Goal: Contribute content: Add original content to the website for others to see

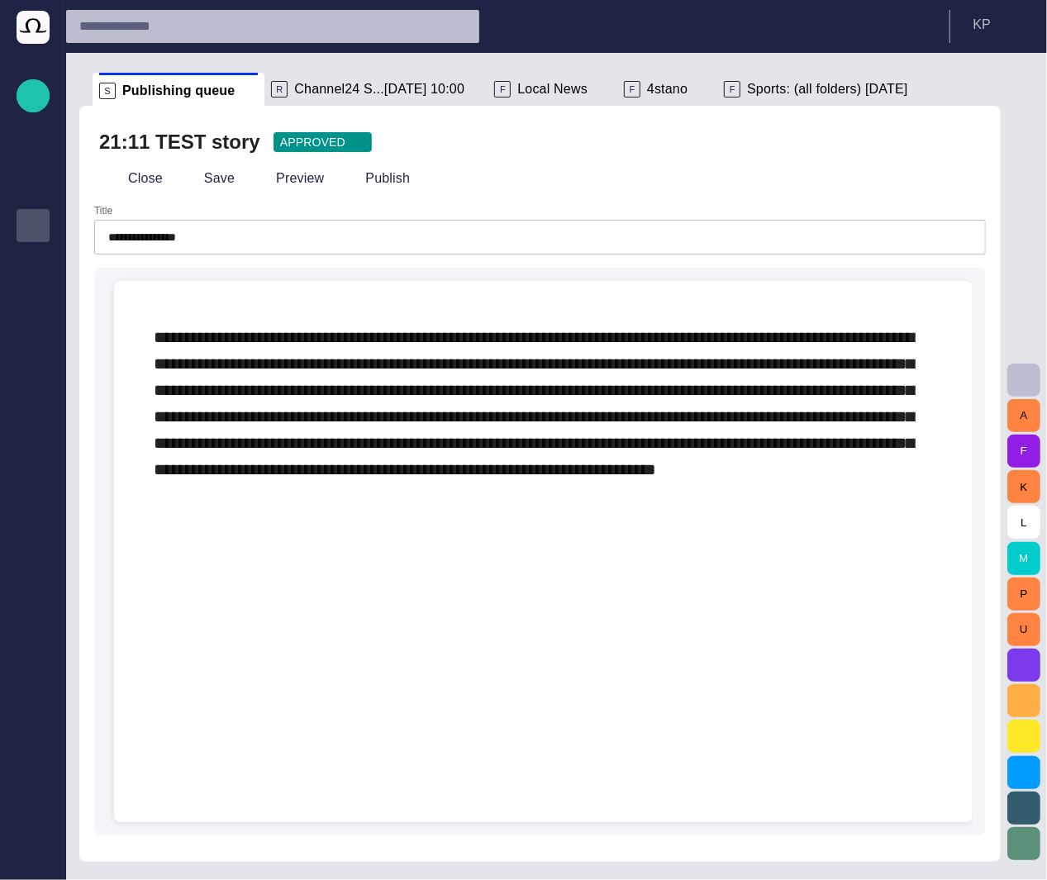
click at [36, 226] on p "Publishing queue" at bounding box center [33, 224] width 20 height 17
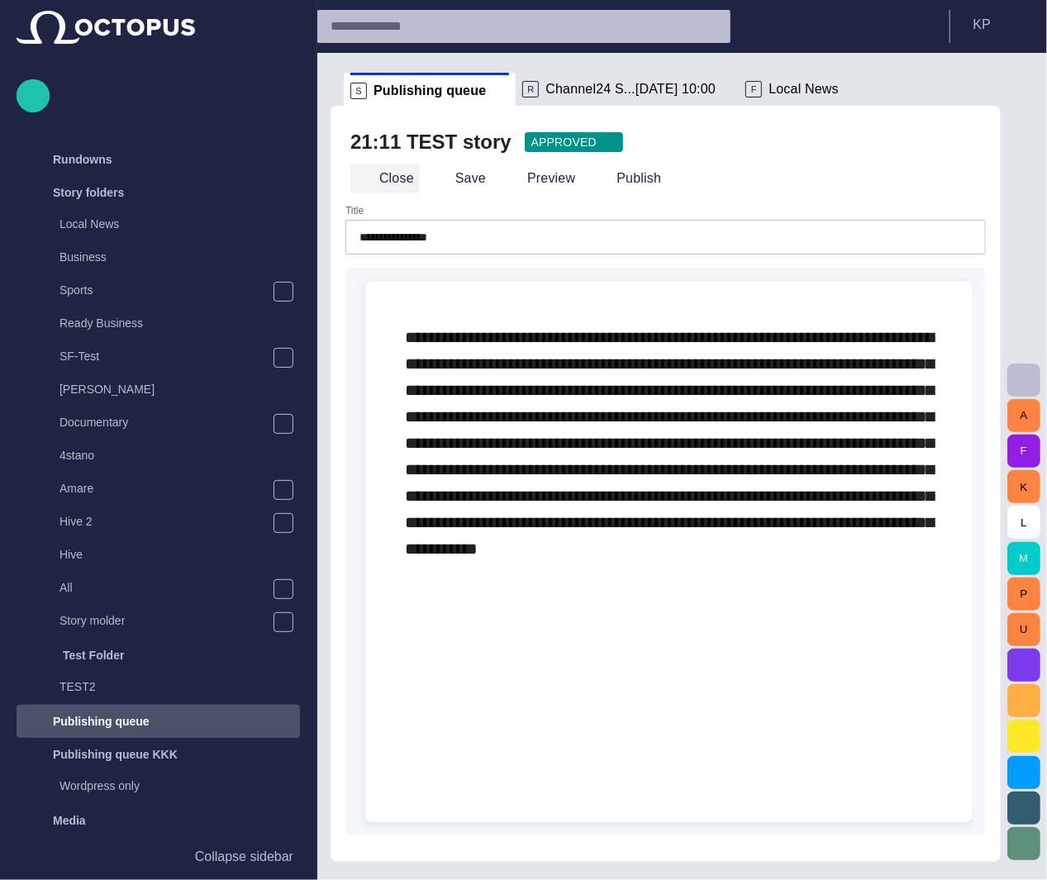
click at [360, 179] on span "button" at bounding box center [364, 178] width 17 height 17
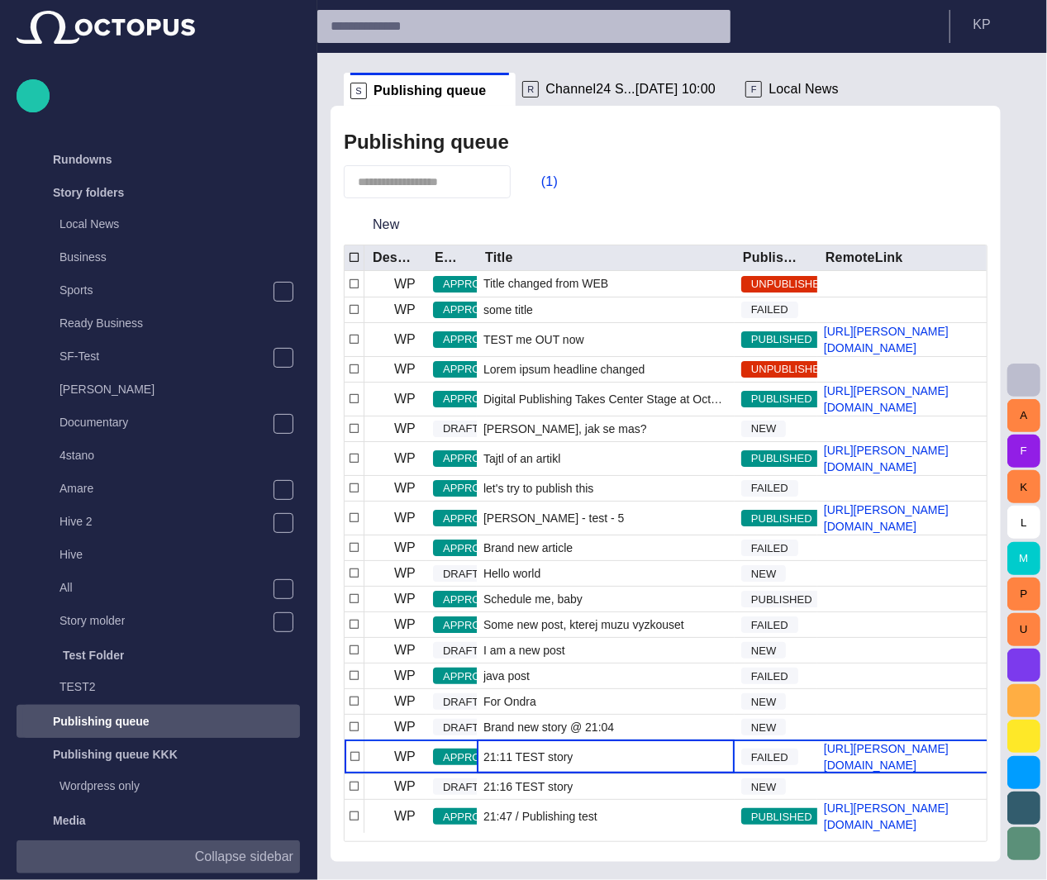
click at [231, 861] on p "Collapse sidebar" at bounding box center [244, 857] width 98 height 20
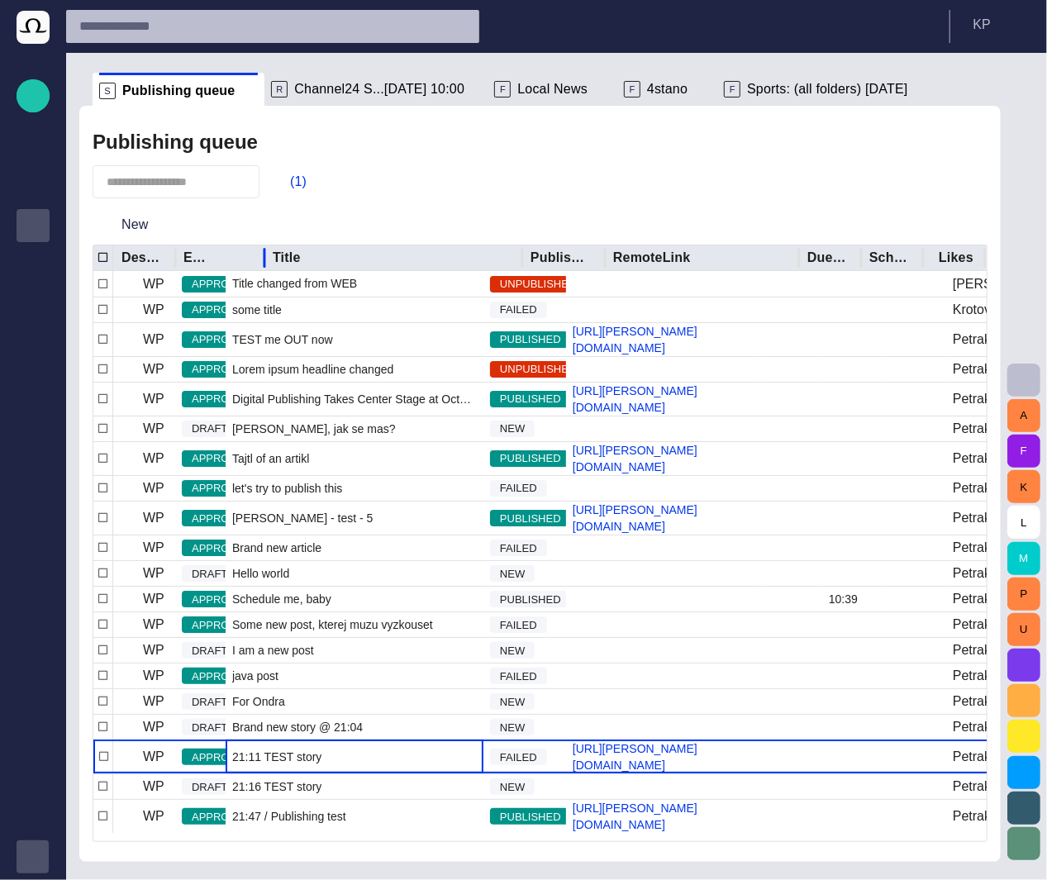
drag, startPoint x: 225, startPoint y: 260, endPoint x: 264, endPoint y: 265, distance: 39.3
click at [264, 265] on div at bounding box center [264, 258] width 8 height 26
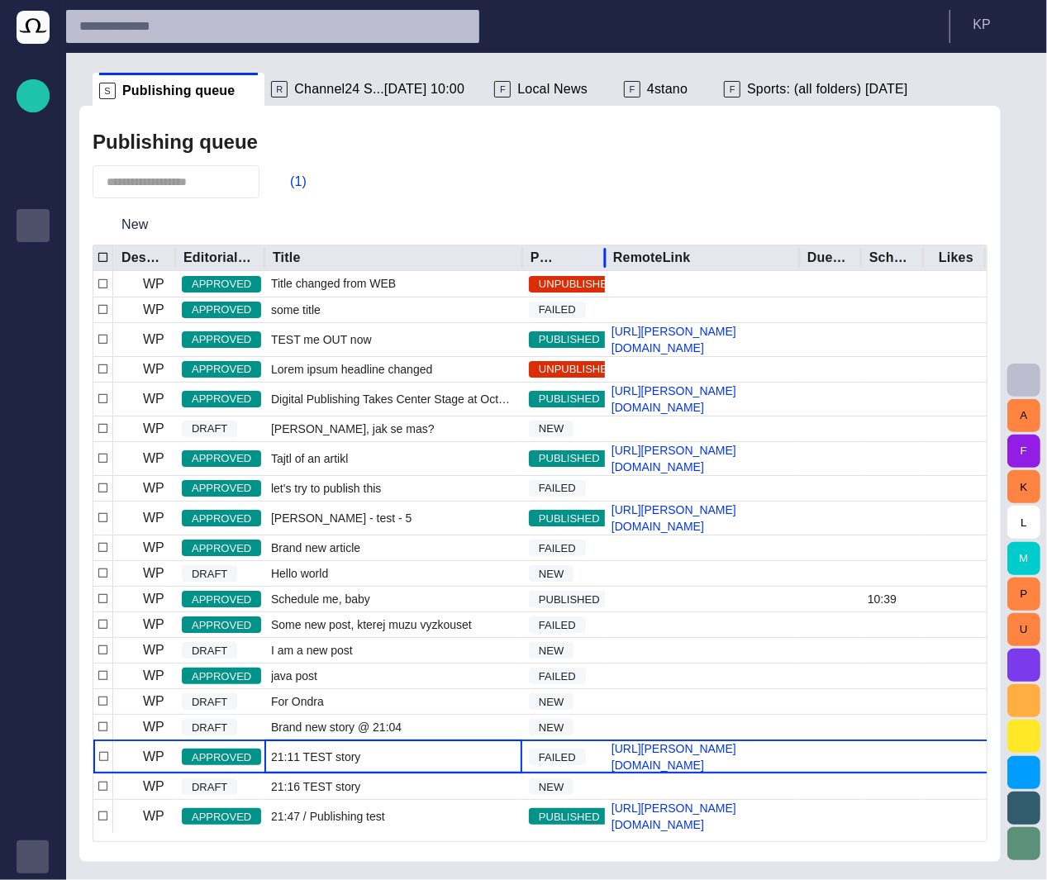
drag, startPoint x: 607, startPoint y: 252, endPoint x: 624, endPoint y: 254, distance: 17.4
click at [609, 254] on div at bounding box center [605, 258] width 8 height 26
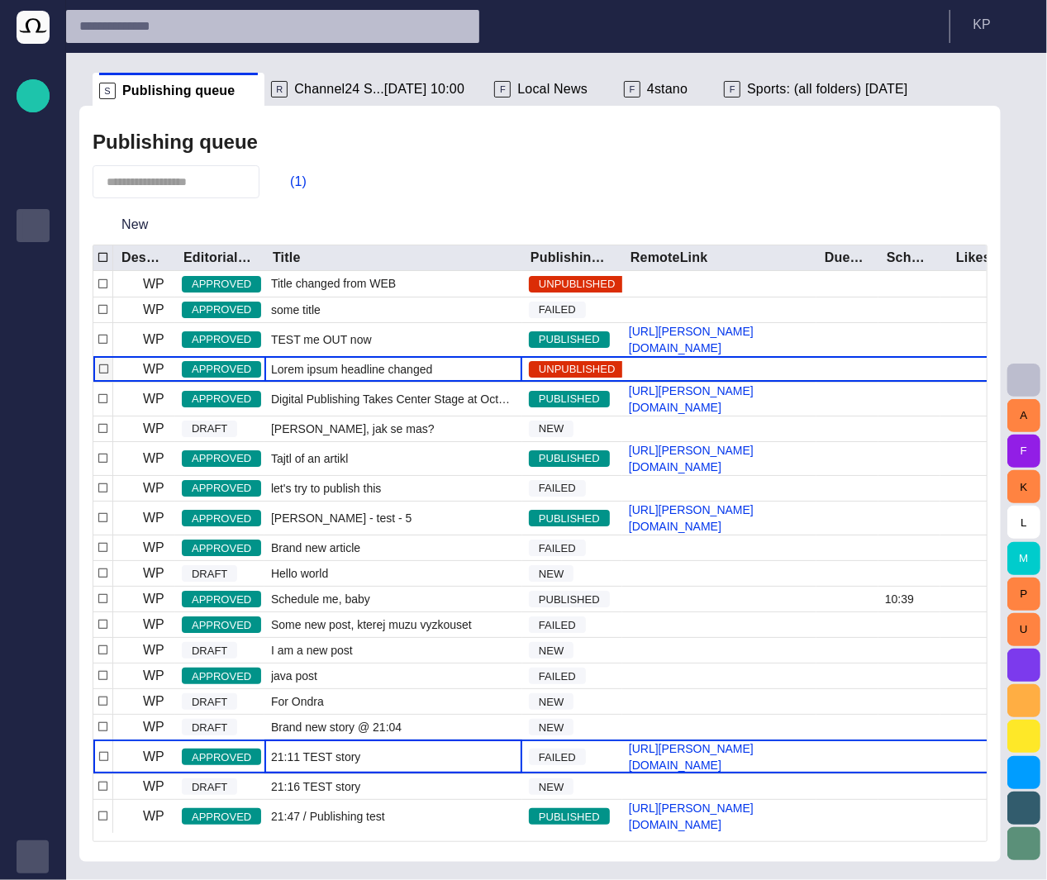
click at [339, 373] on span "Lorem ipsum headline changed" at bounding box center [351, 369] width 161 height 17
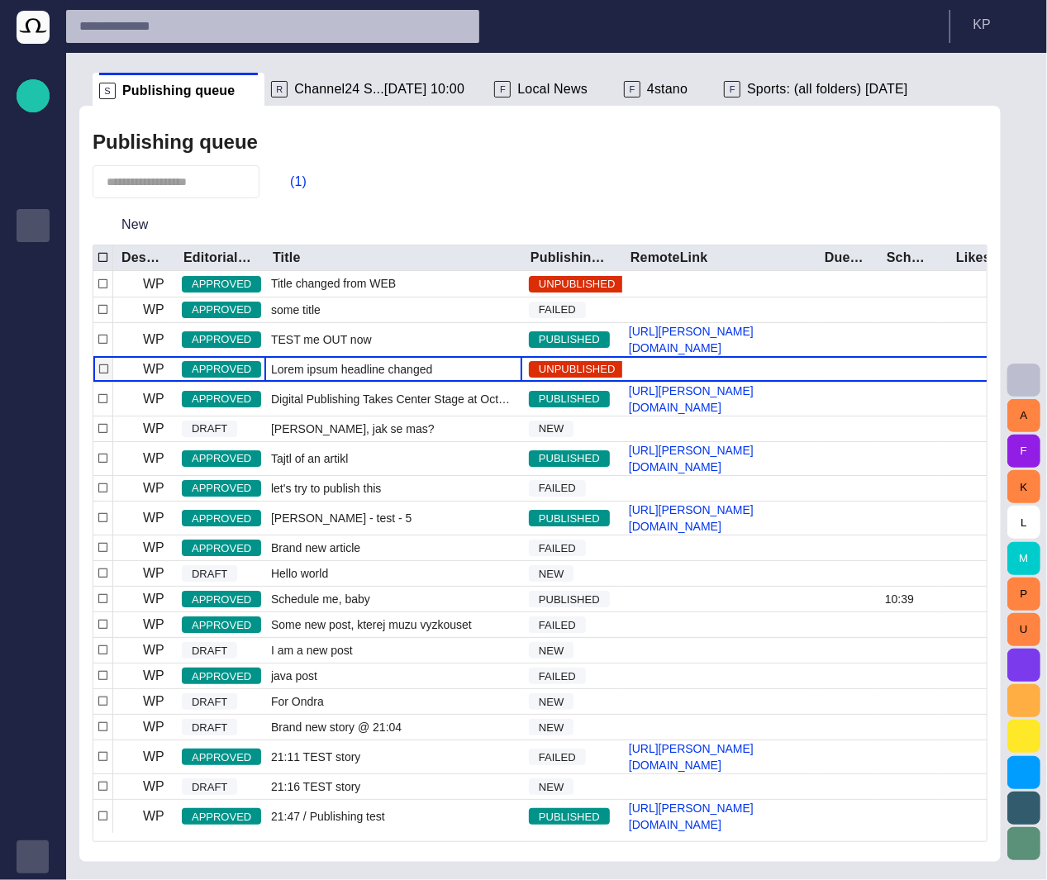
click at [339, 373] on span "Lorem ipsum headline changed" at bounding box center [351, 369] width 161 height 17
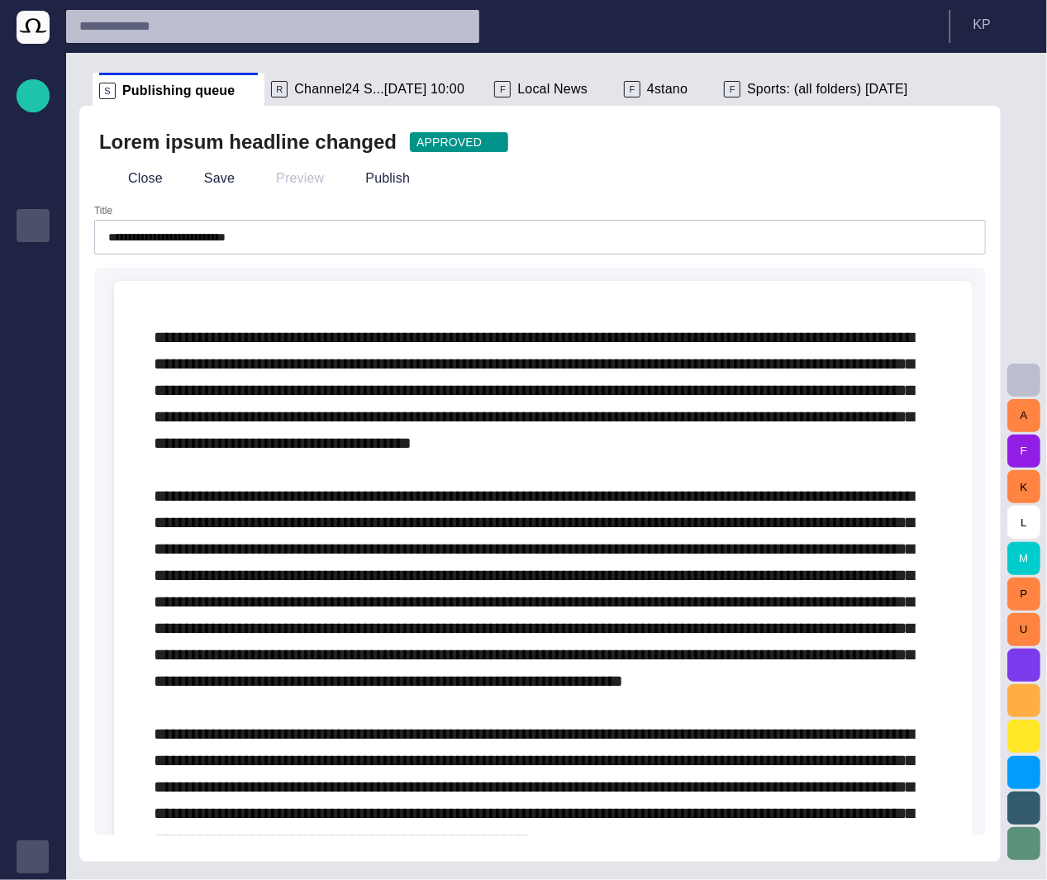
click at [967, 140] on span "button" at bounding box center [964, 142] width 17 height 17
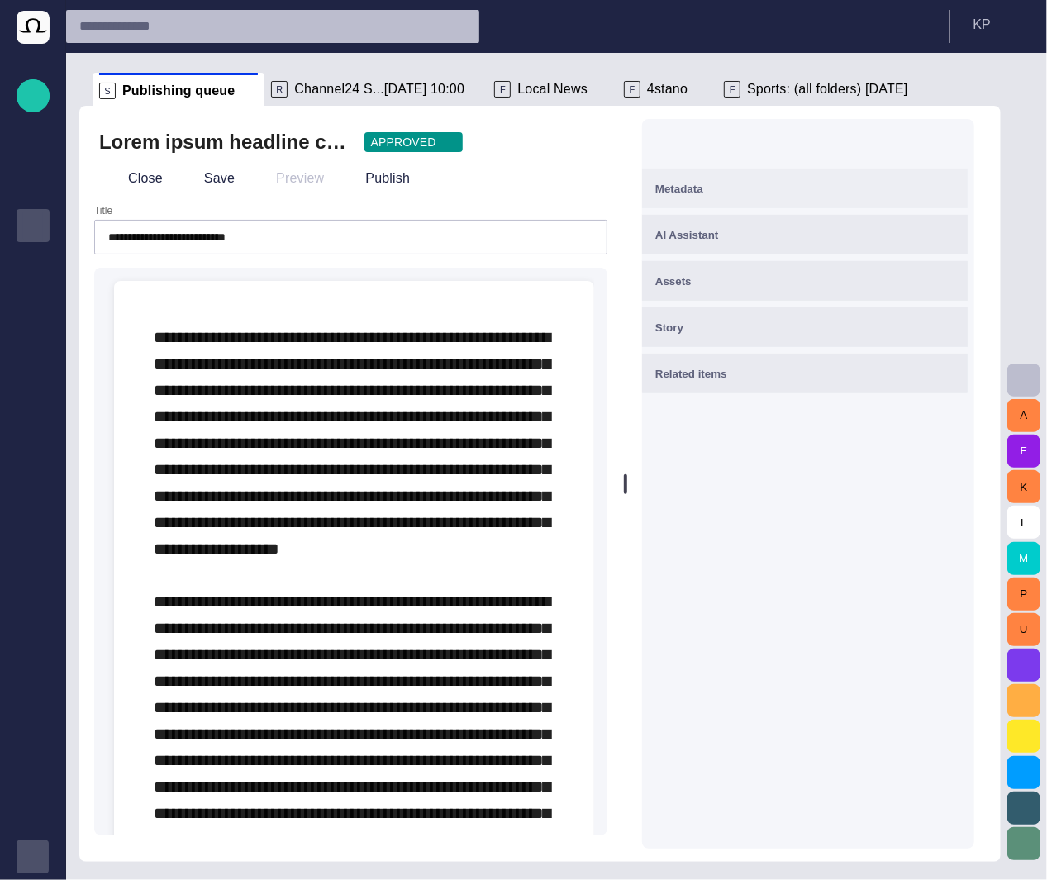
click at [875, 188] on div "Metadata" at bounding box center [804, 189] width 299 height 20
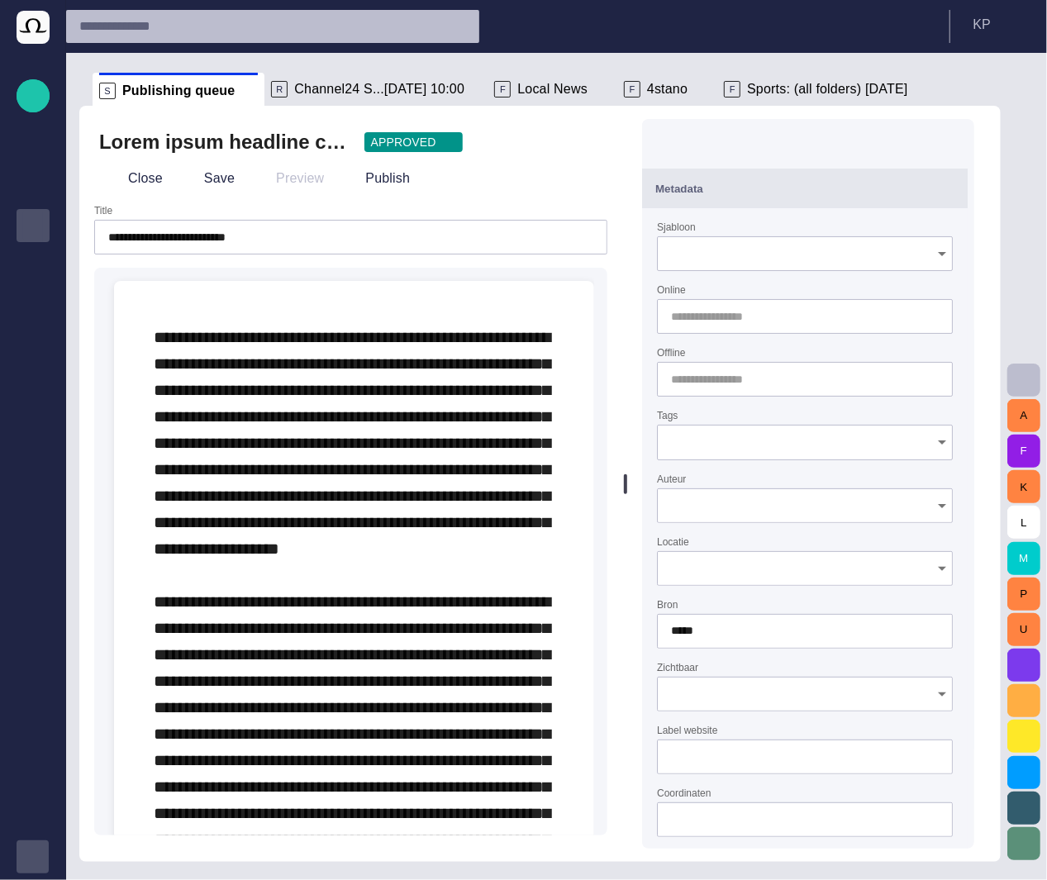
type input "**********"
type input "*****"
type input "**"
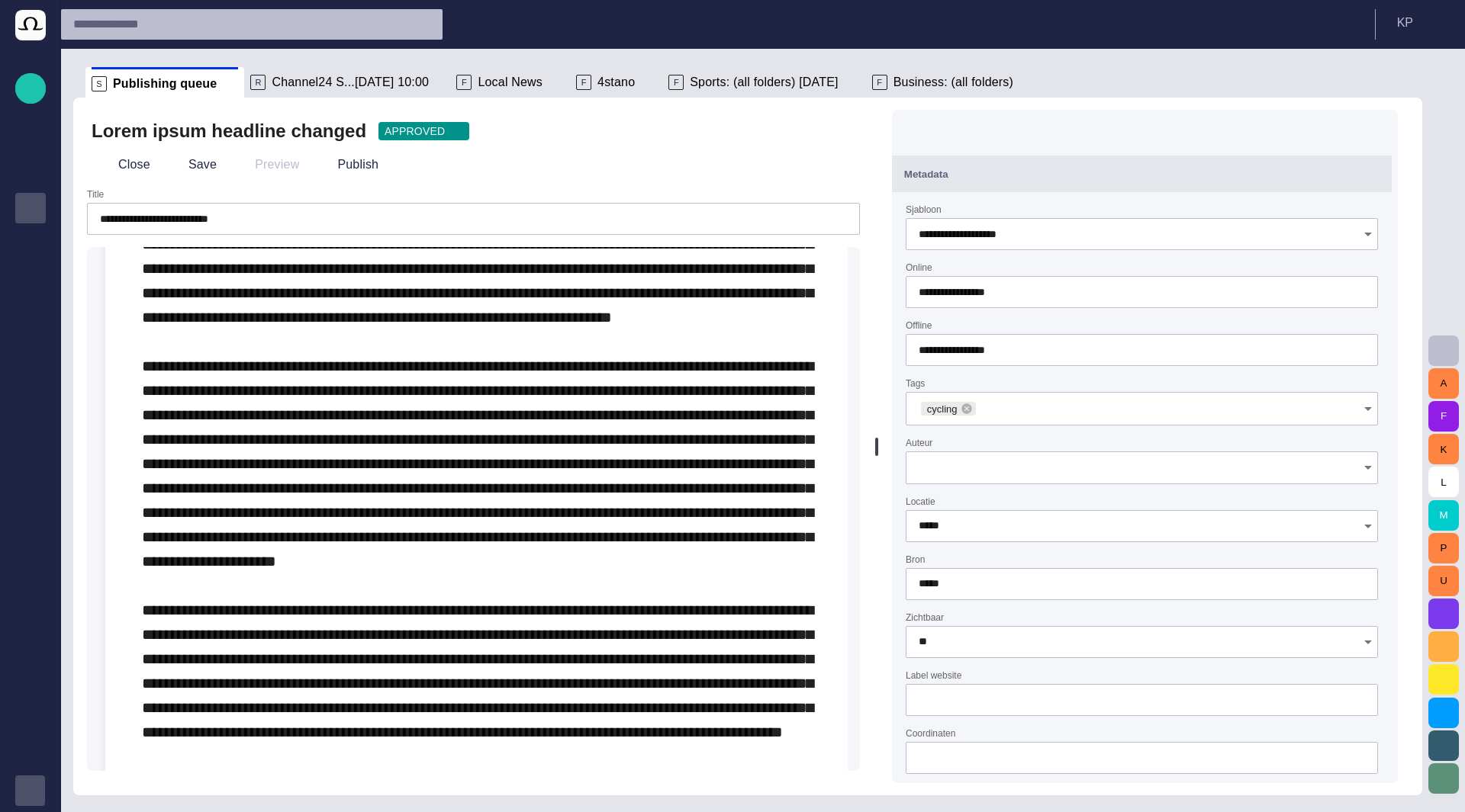
scroll to position [640, 0]
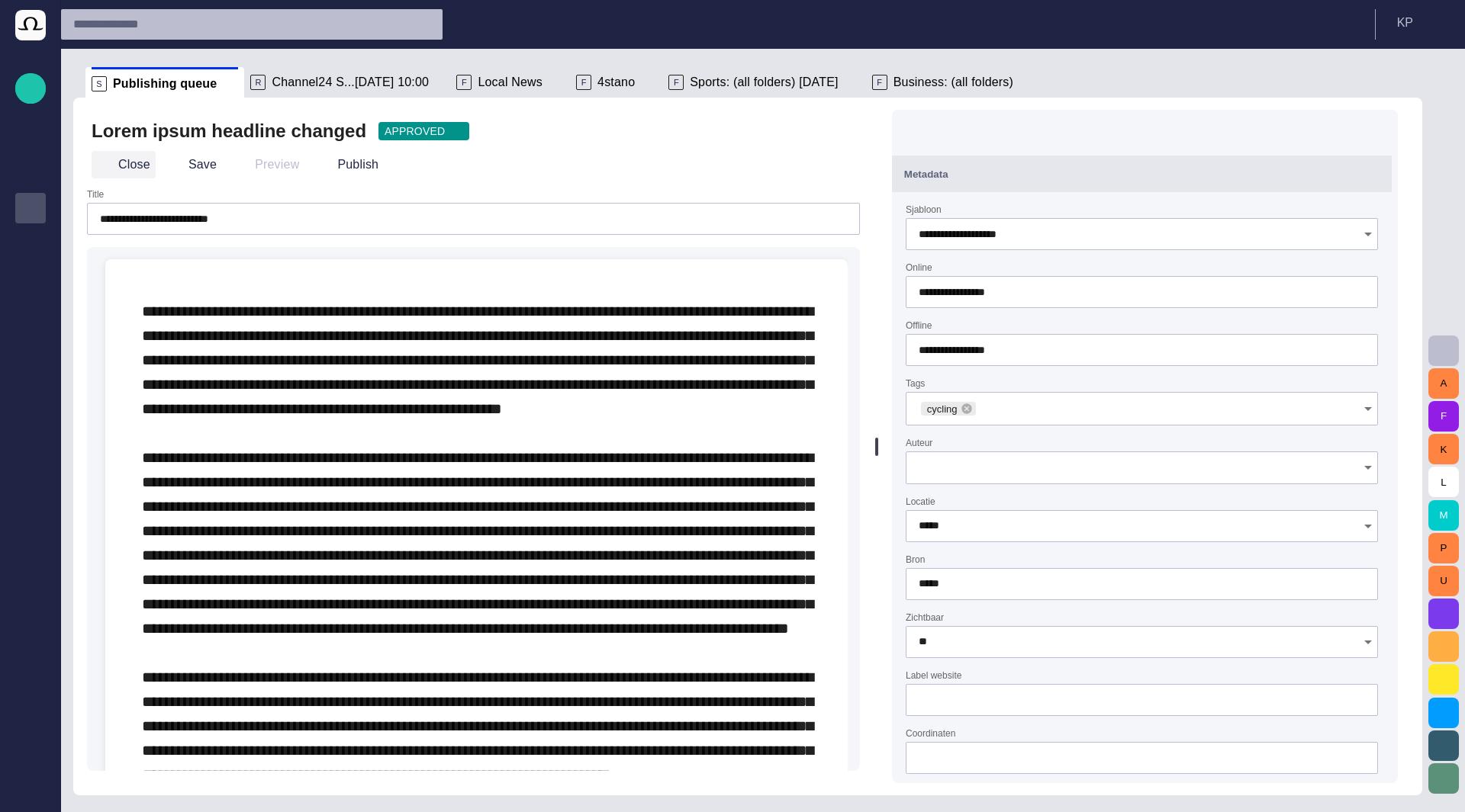
click at [119, 170] on button "Close" at bounding box center [123, 165] width 64 height 28
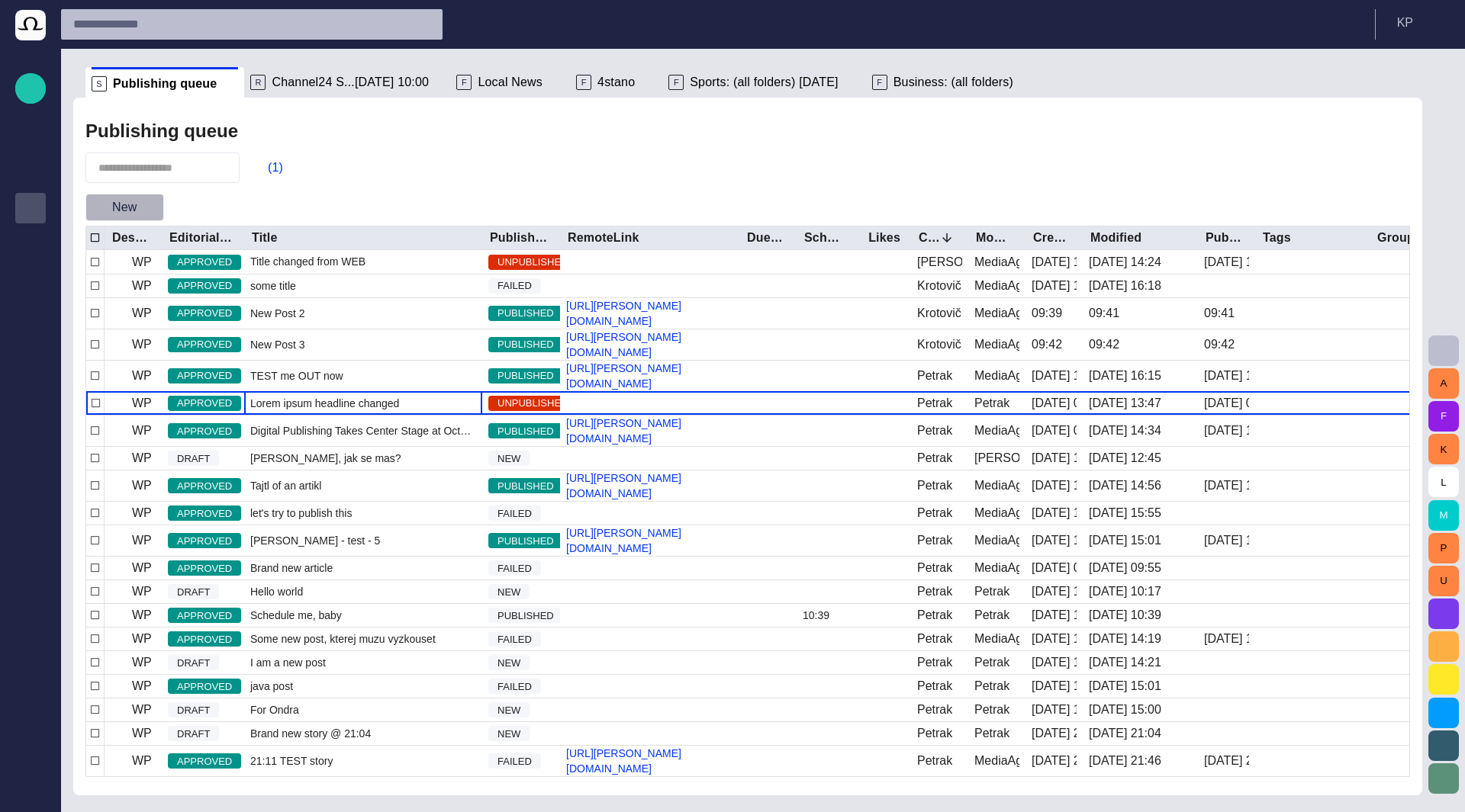
click at [150, 212] on span "button" at bounding box center [150, 208] width 16 height 16
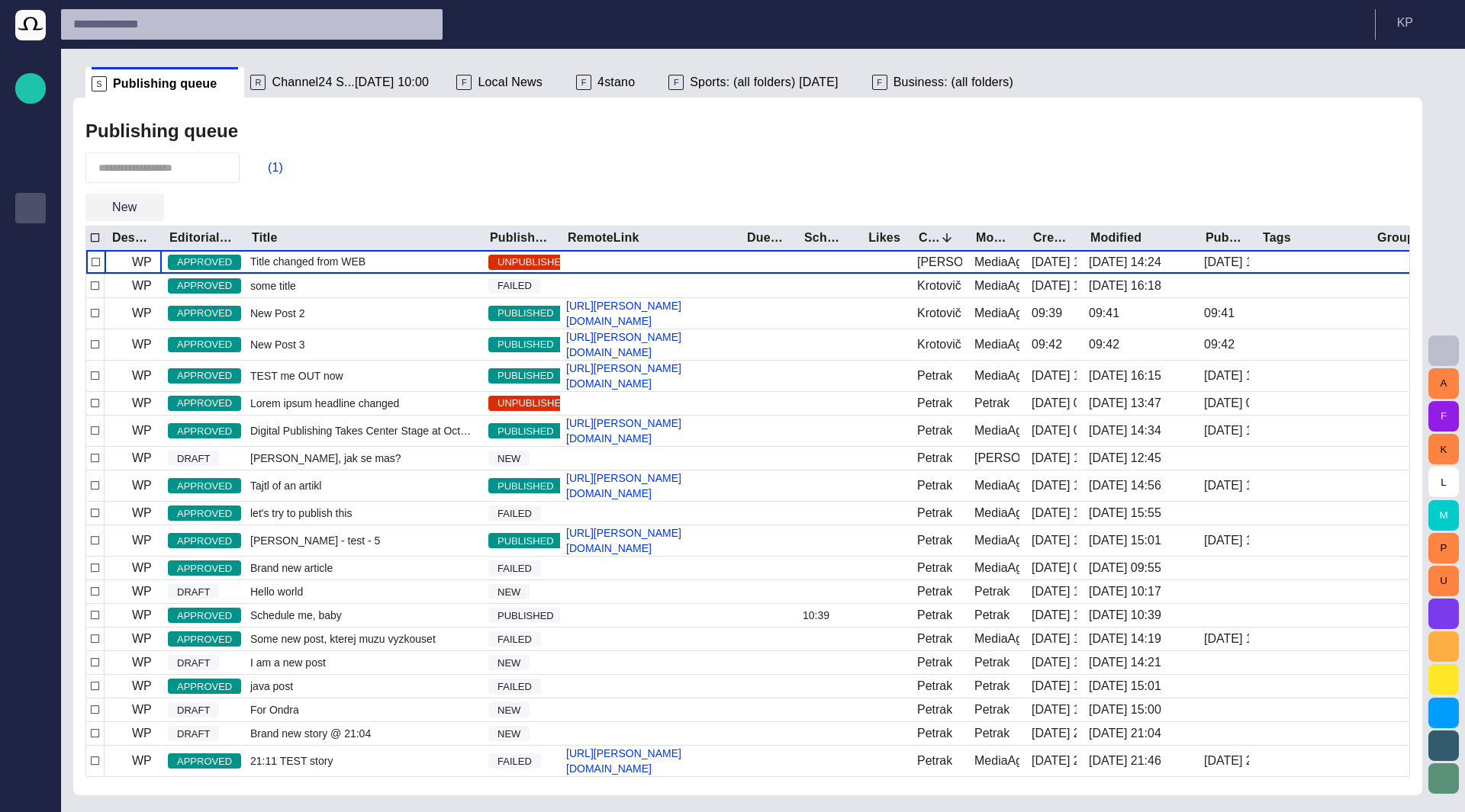
click at [148, 205] on span "button" at bounding box center [150, 208] width 16 height 16
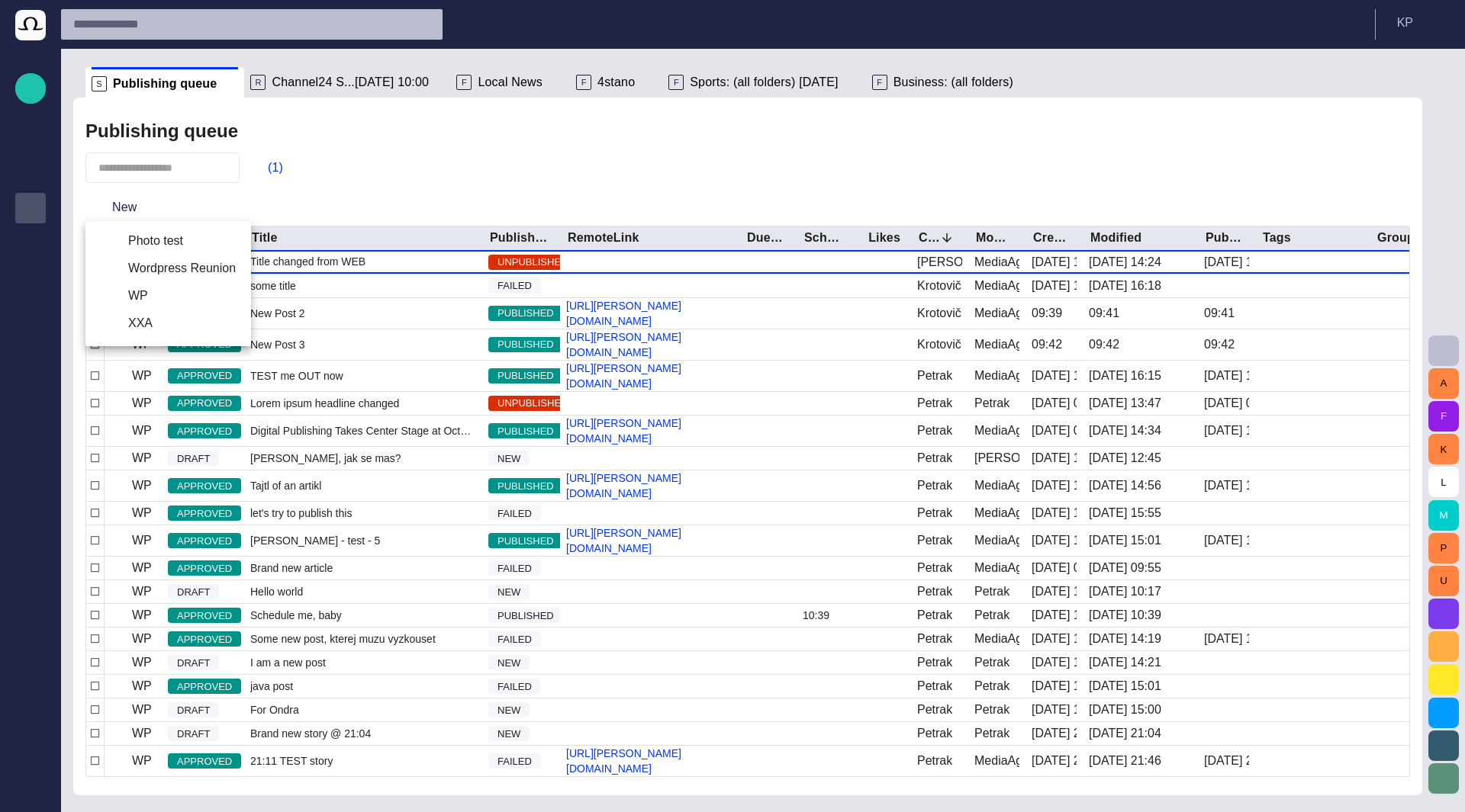
click at [134, 292] on li "WP" at bounding box center [168, 296] width 165 height 28
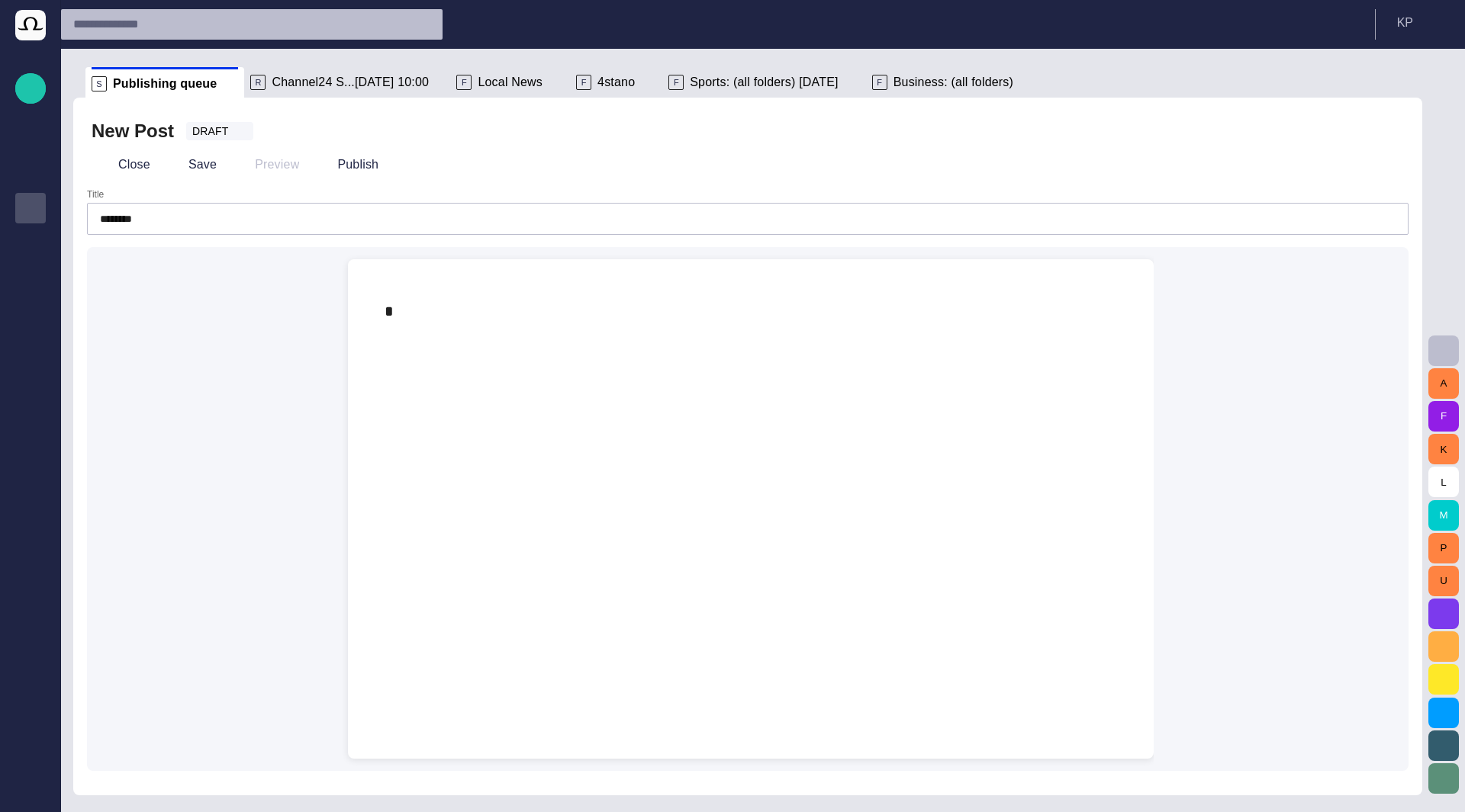
click at [323, 218] on input "********" at bounding box center [748, 219] width 1296 height 16
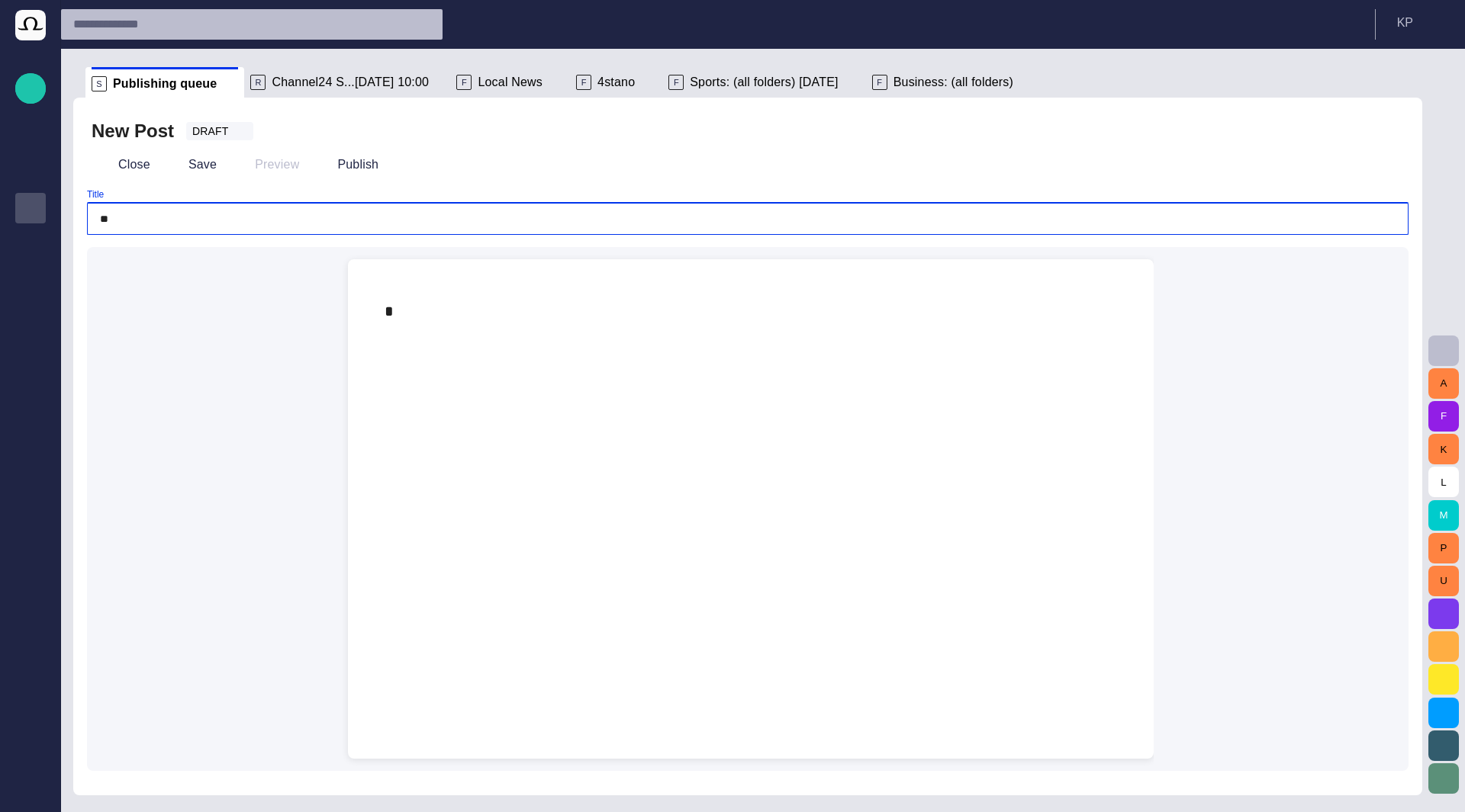
type input "*"
type input "**********"
click at [462, 321] on p at bounding box center [751, 311] width 733 height 24
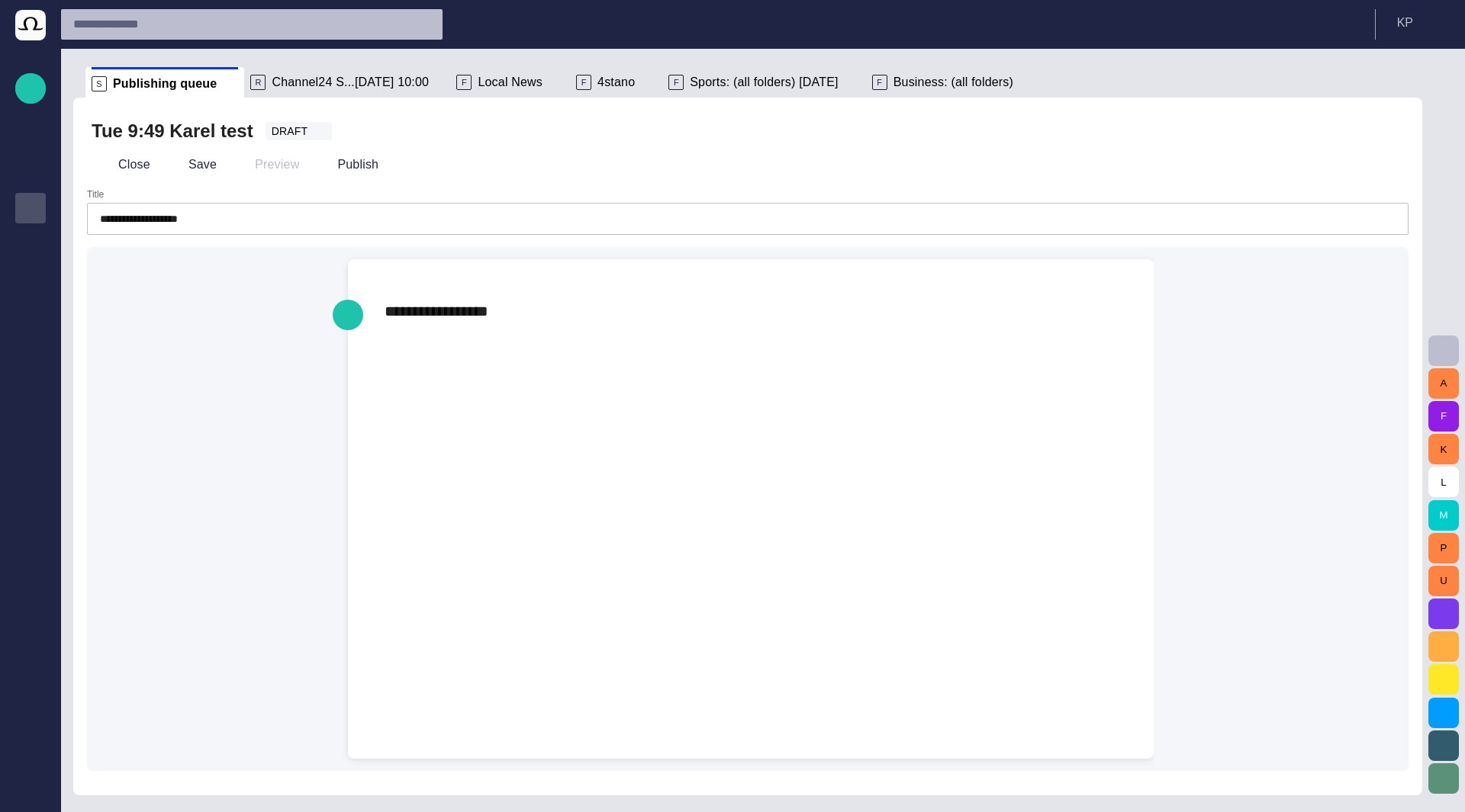
click at [495, 508] on div at bounding box center [751, 560] width 781 height 396
click at [328, 154] on button "Publish" at bounding box center [346, 165] width 73 height 28
click at [260, 165] on button "Preview" at bounding box center [266, 165] width 77 height 28
click at [262, 170] on button "Preview" at bounding box center [266, 165] width 77 height 28
click at [348, 163] on button "Unpublish" at bounding box center [354, 165] width 88 height 28
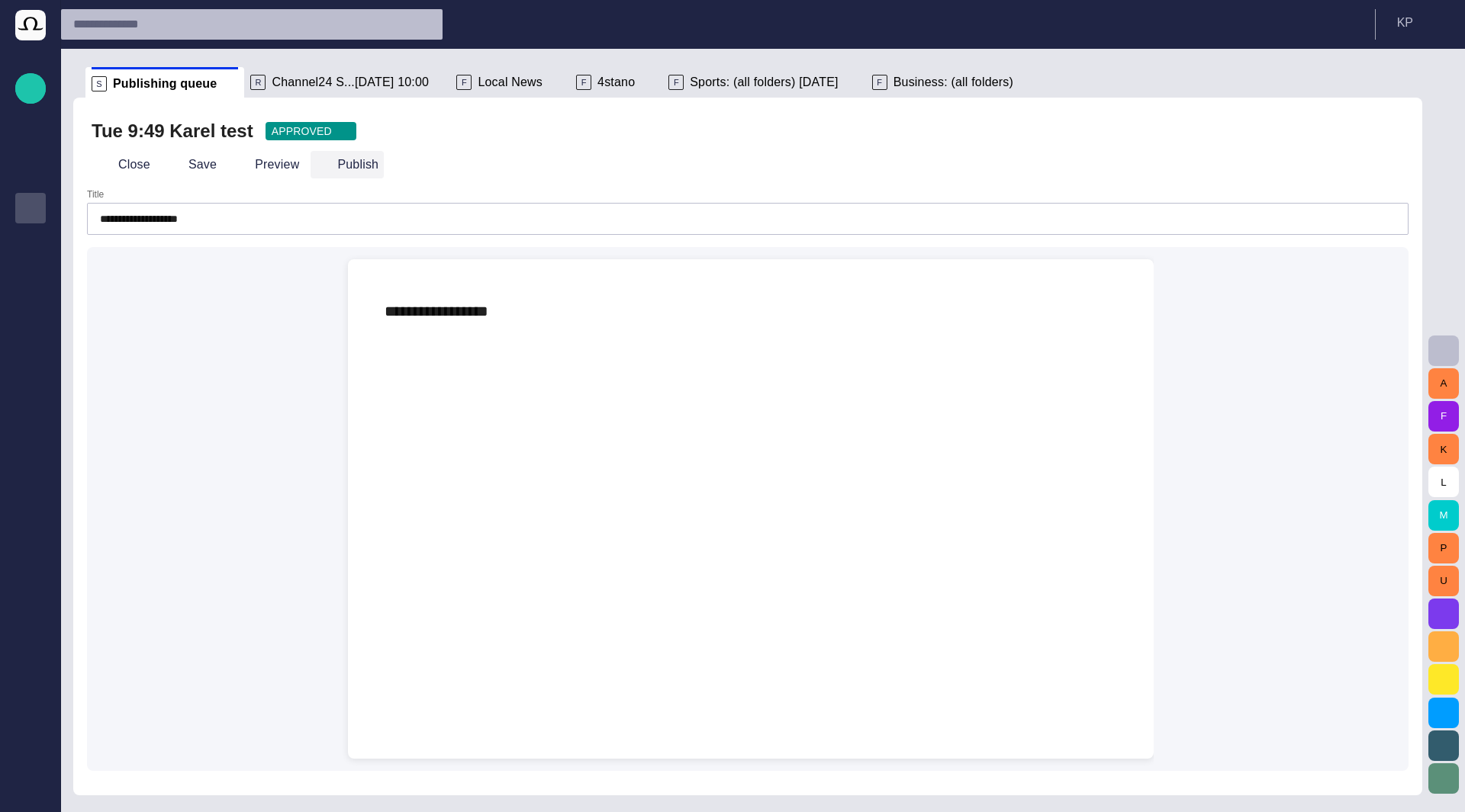
click at [322, 165] on button "Publish" at bounding box center [346, 165] width 73 height 28
